Goal: Task Accomplishment & Management: Use online tool/utility

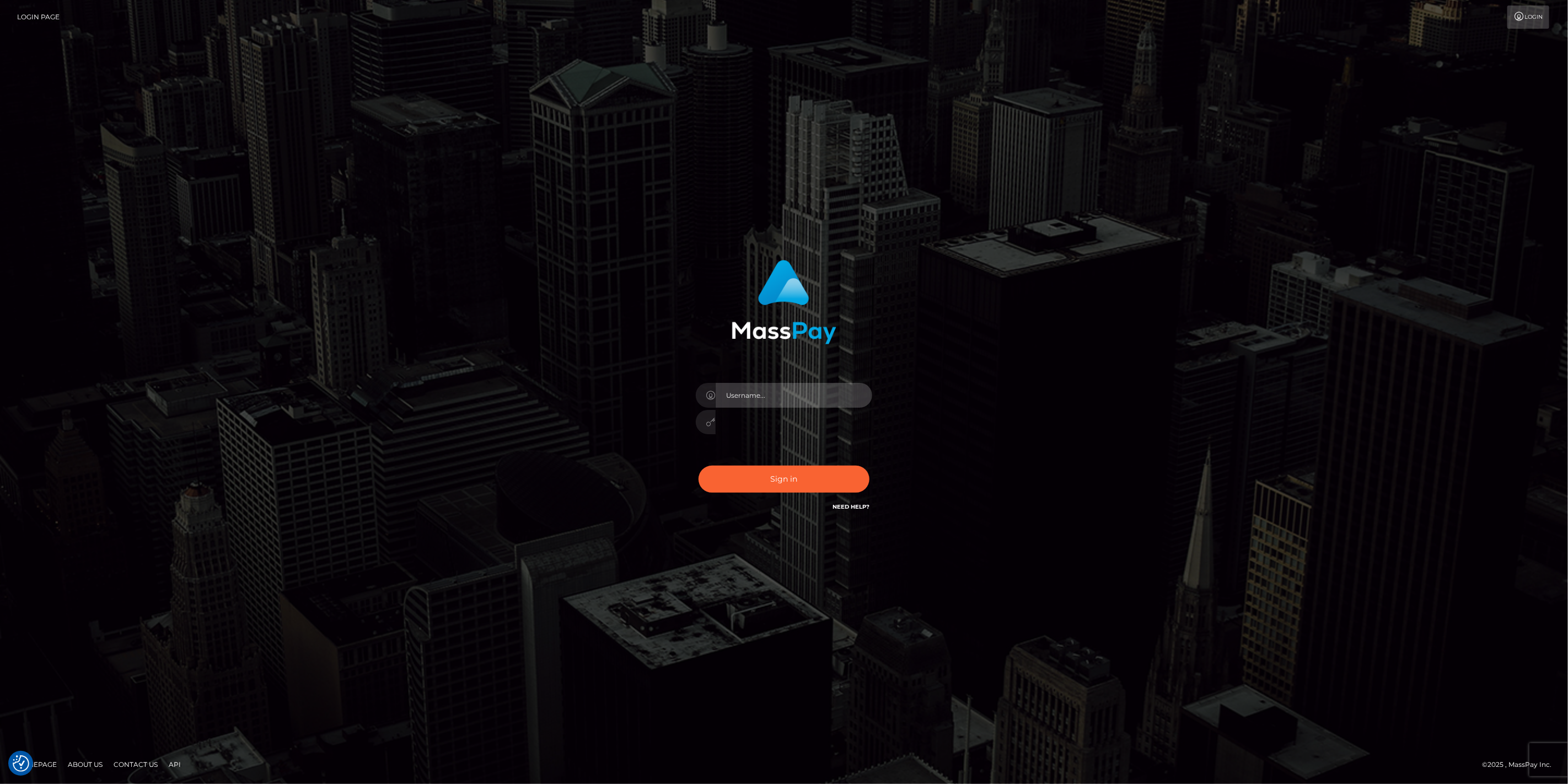
click at [868, 397] on input "text" at bounding box center [794, 395] width 156 height 25
type input "dfallu2"
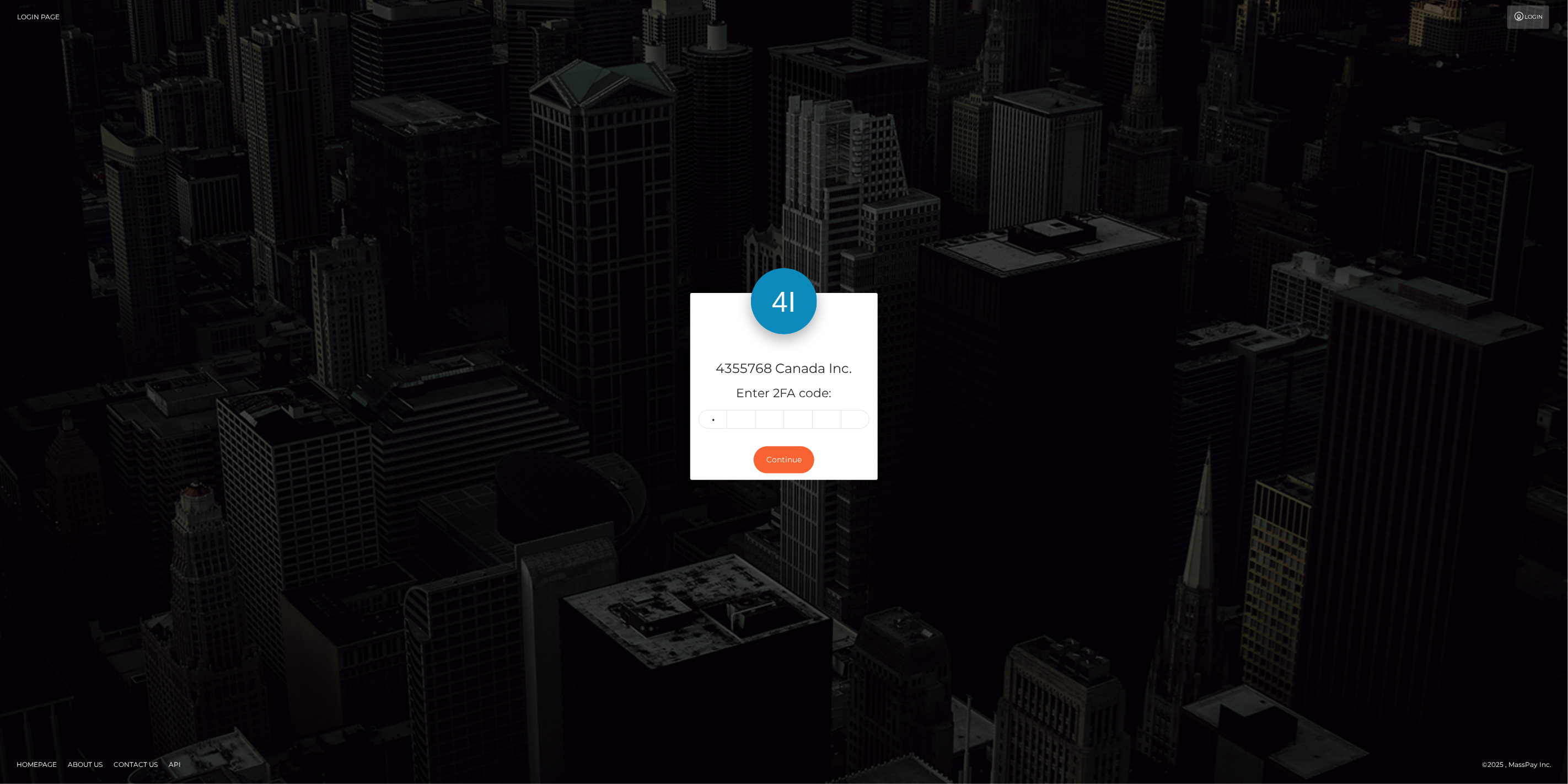
type input "2"
type input "9"
type input "8"
type input "1"
type input "2"
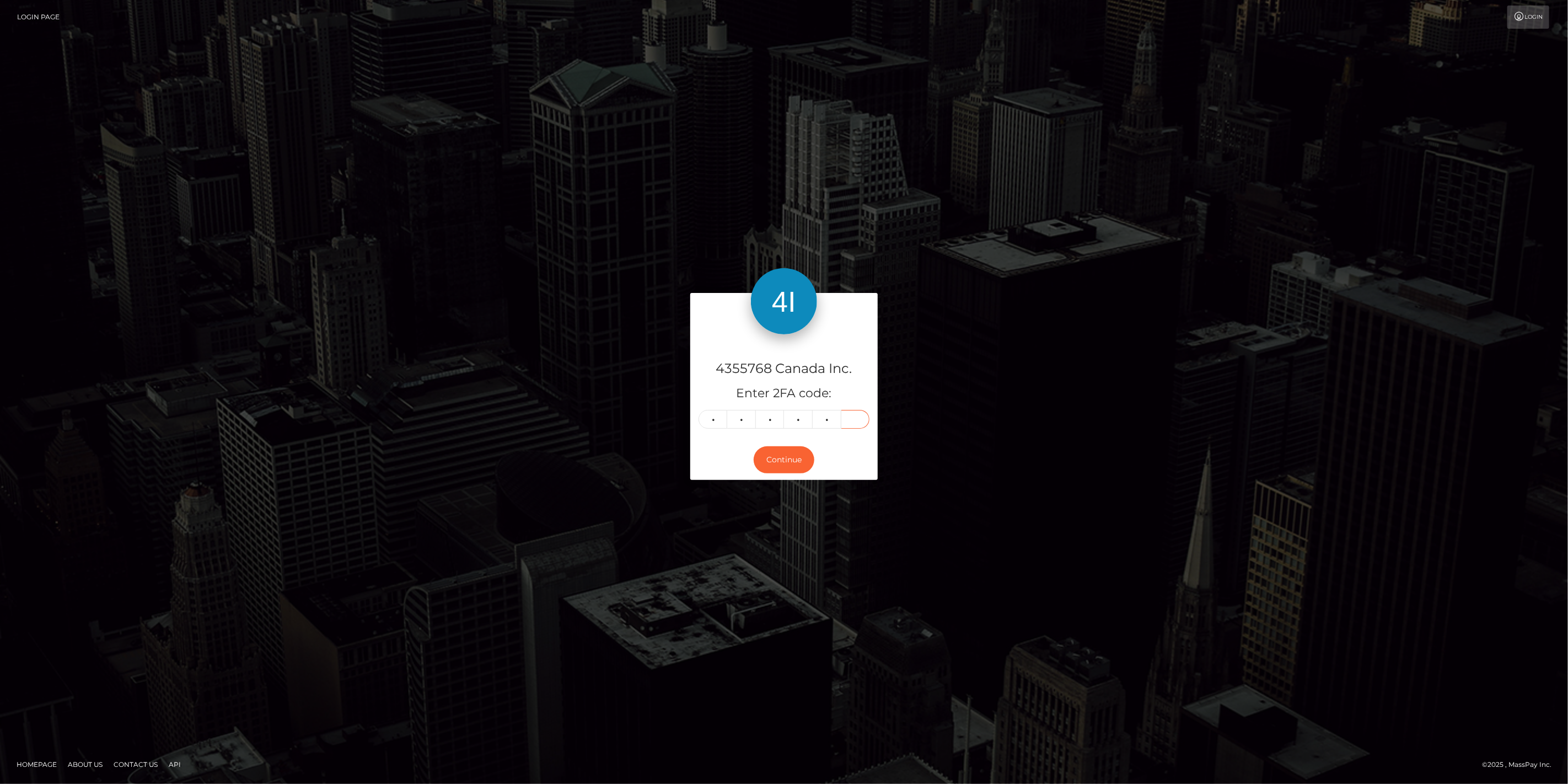
type input "5"
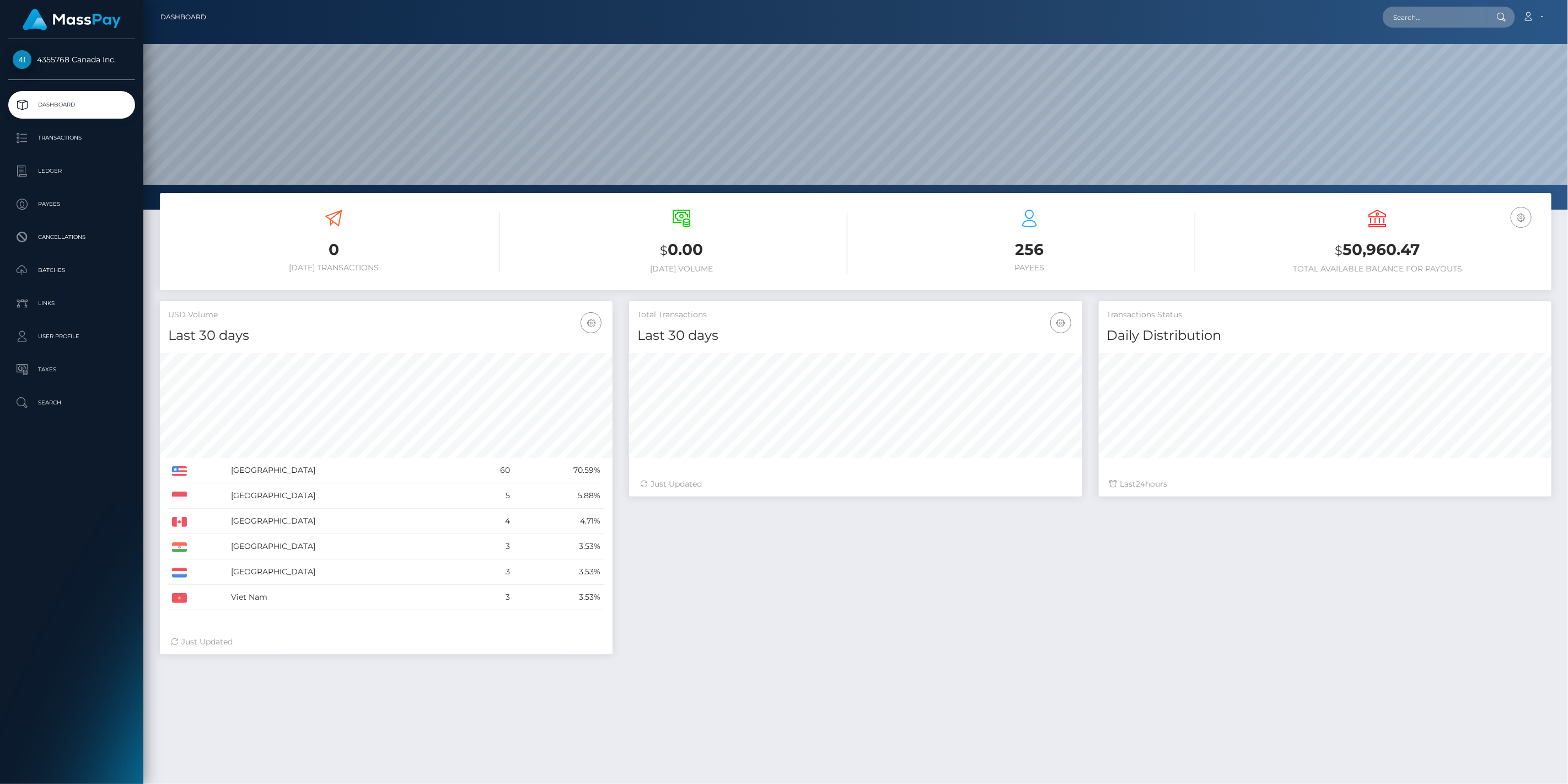
scroll to position [195, 453]
click at [79, 265] on p "Batches" at bounding box center [72, 270] width 118 height 17
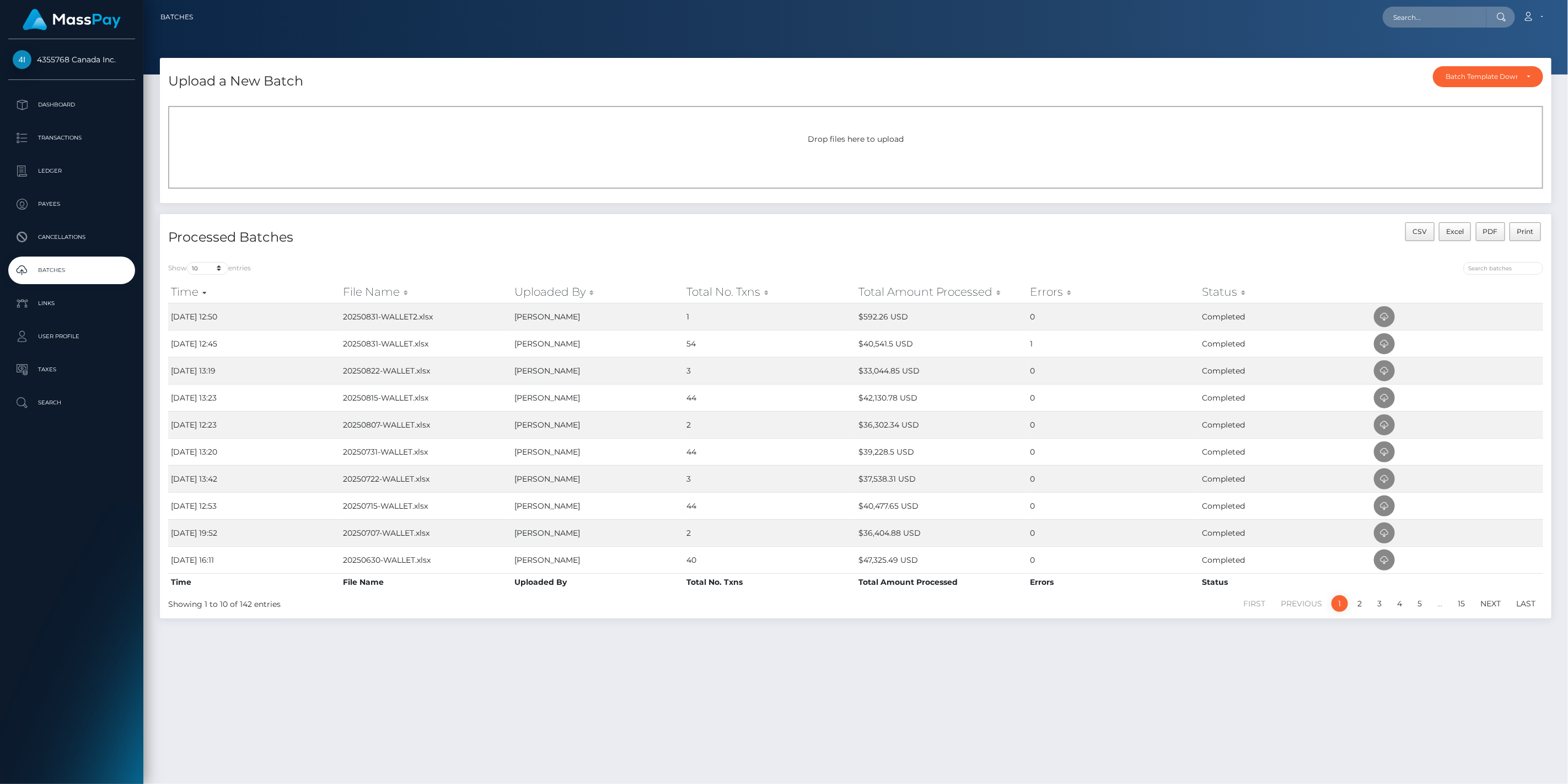
click at [624, 106] on div "Drop files here to upload" at bounding box center [856, 147] width 1376 height 83
